Goal: Use online tool/utility: Use online tool/utility

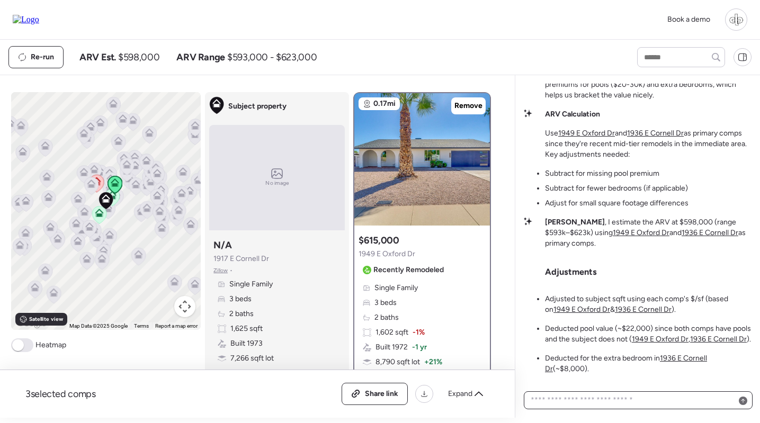
click at [627, 400] on textarea at bounding box center [637, 400] width 219 height 15
click at [670, 362] on u "1936 E Cornell Dr" at bounding box center [626, 364] width 162 height 20
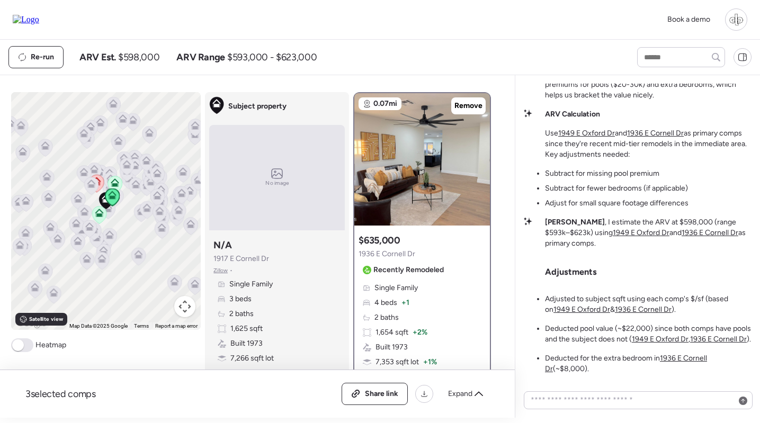
click at [115, 182] on icon at bounding box center [115, 182] width 8 height 8
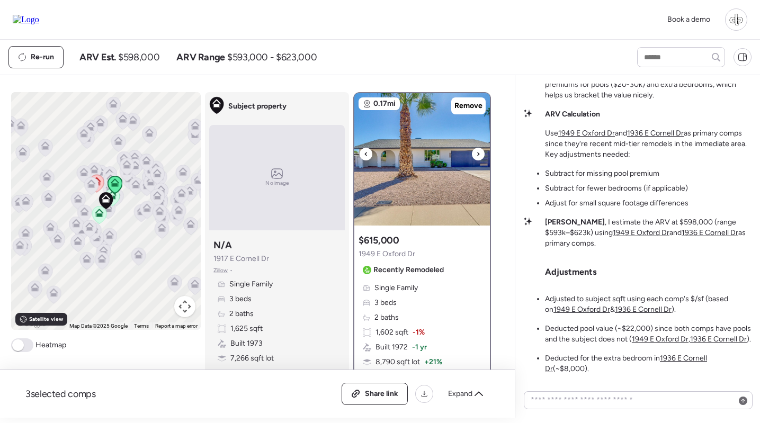
click at [383, 175] on img at bounding box center [422, 159] width 136 height 132
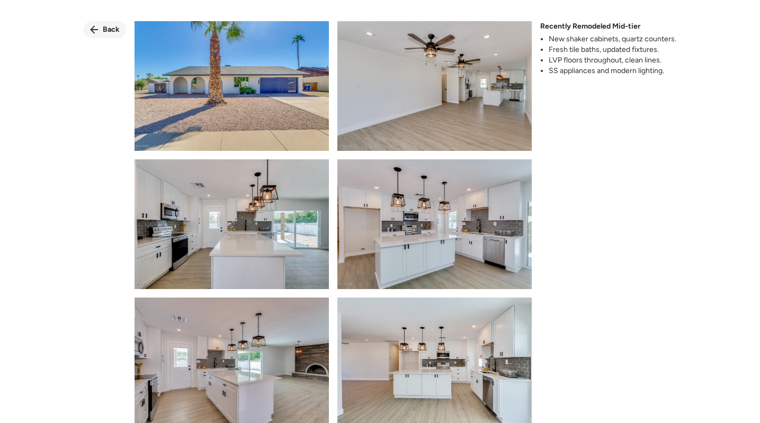
click at [104, 31] on span "Back" at bounding box center [111, 29] width 17 height 11
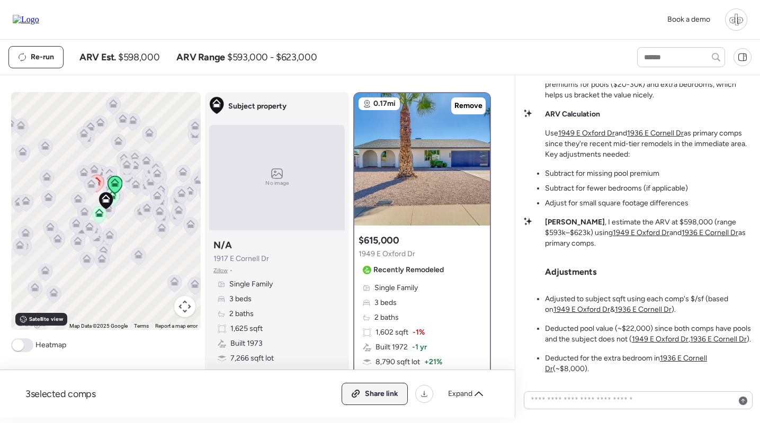
click at [363, 394] on div "Share link" at bounding box center [374, 393] width 65 height 21
